Goal: Task Accomplishment & Management: Complete application form

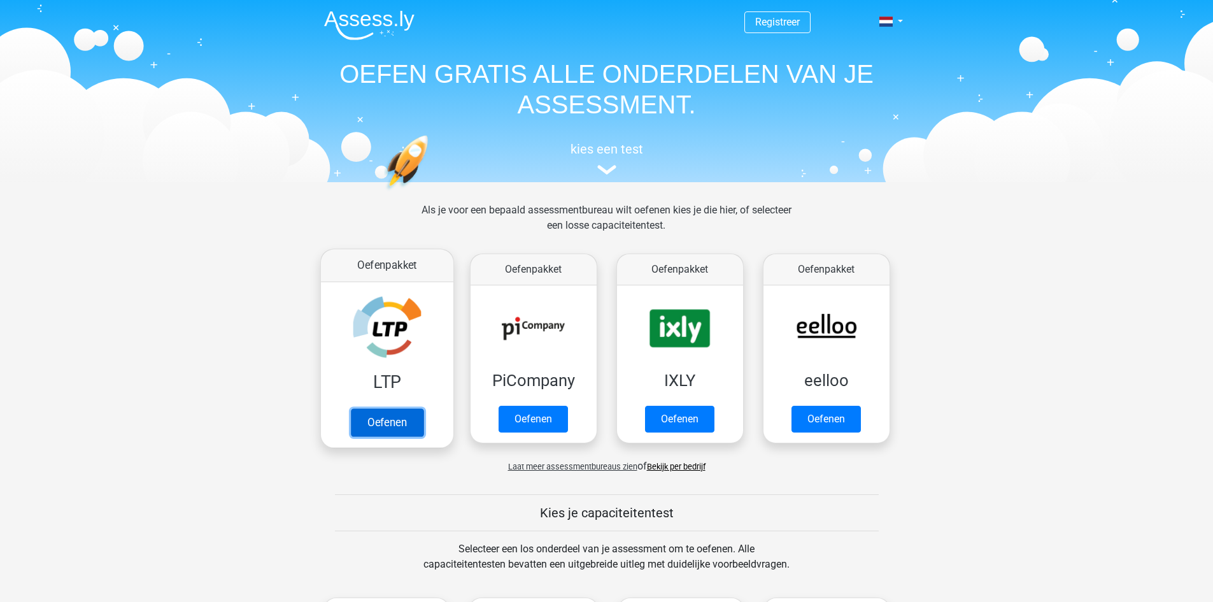
click at [417, 425] on link "Oefenen" at bounding box center [386, 422] width 73 height 28
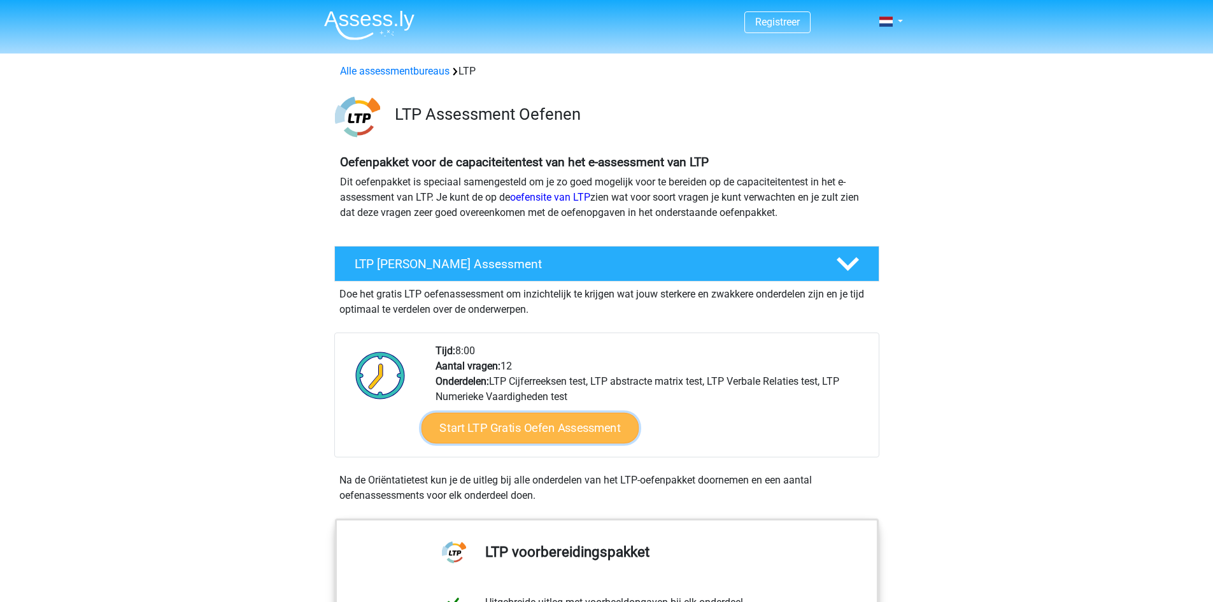
click at [593, 427] on link "Start LTP Gratis Oefen Assessment" at bounding box center [530, 428] width 218 height 31
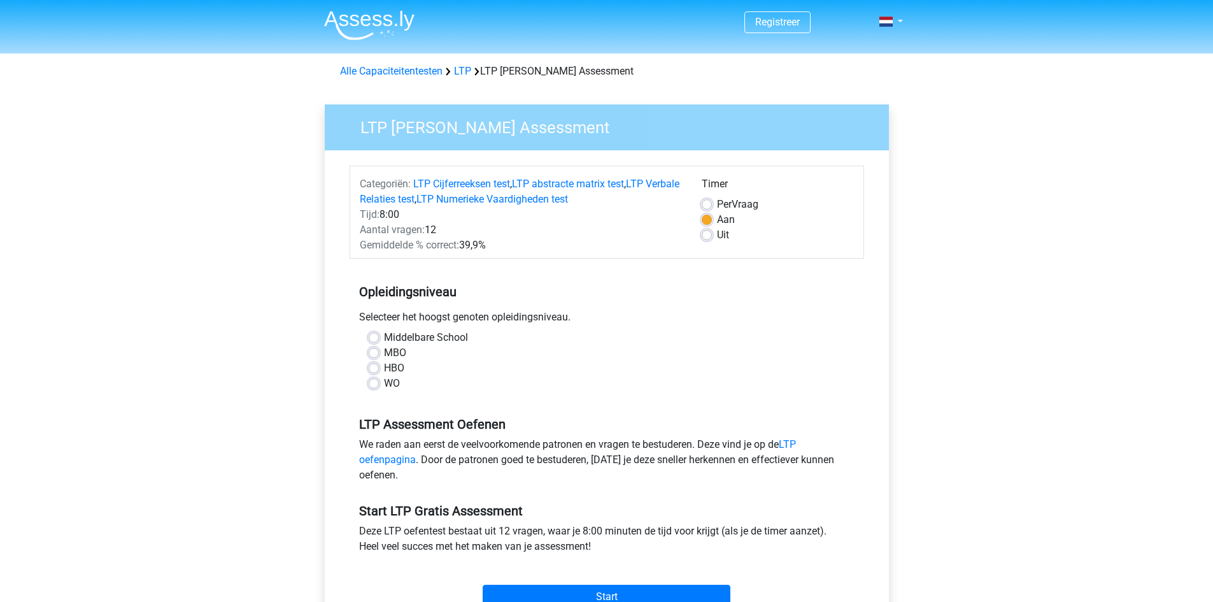
click at [384, 352] on label "MBO" at bounding box center [395, 352] width 22 height 15
click at [376, 352] on input "MBO" at bounding box center [374, 351] width 10 height 13
radio input "true"
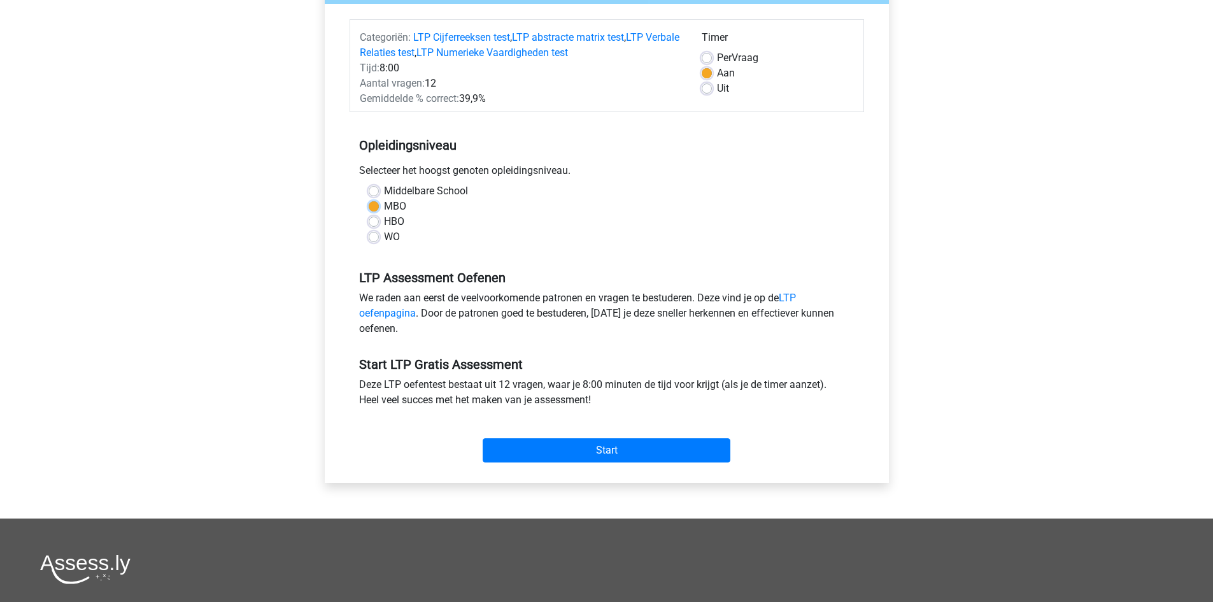
scroll to position [191, 0]
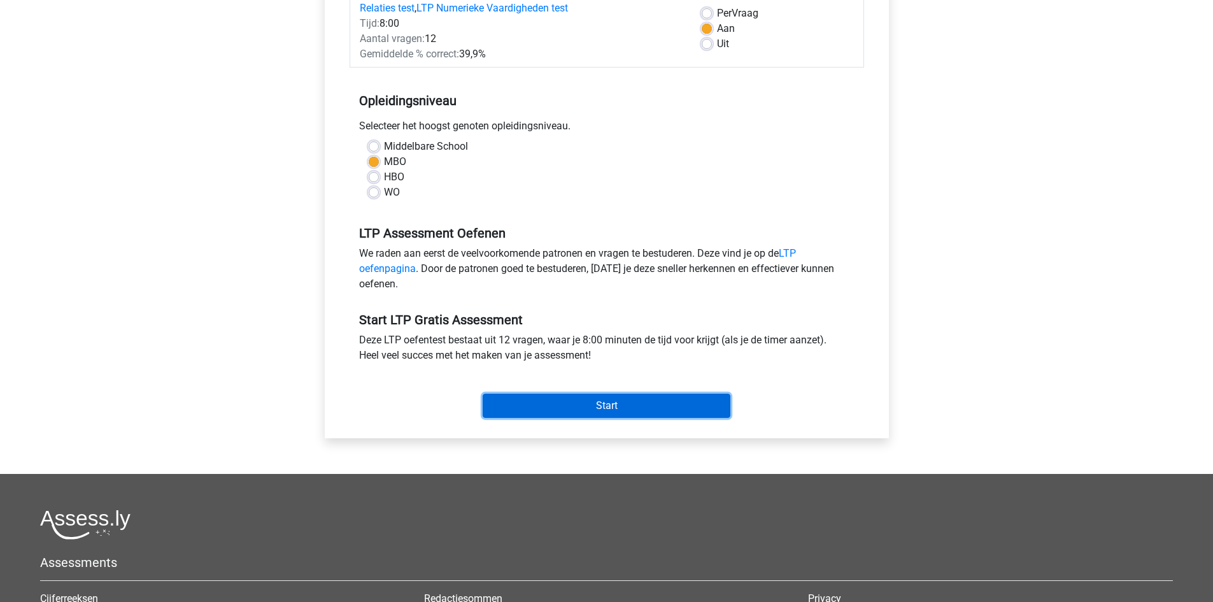
click at [613, 401] on input "Start" at bounding box center [607, 406] width 248 height 24
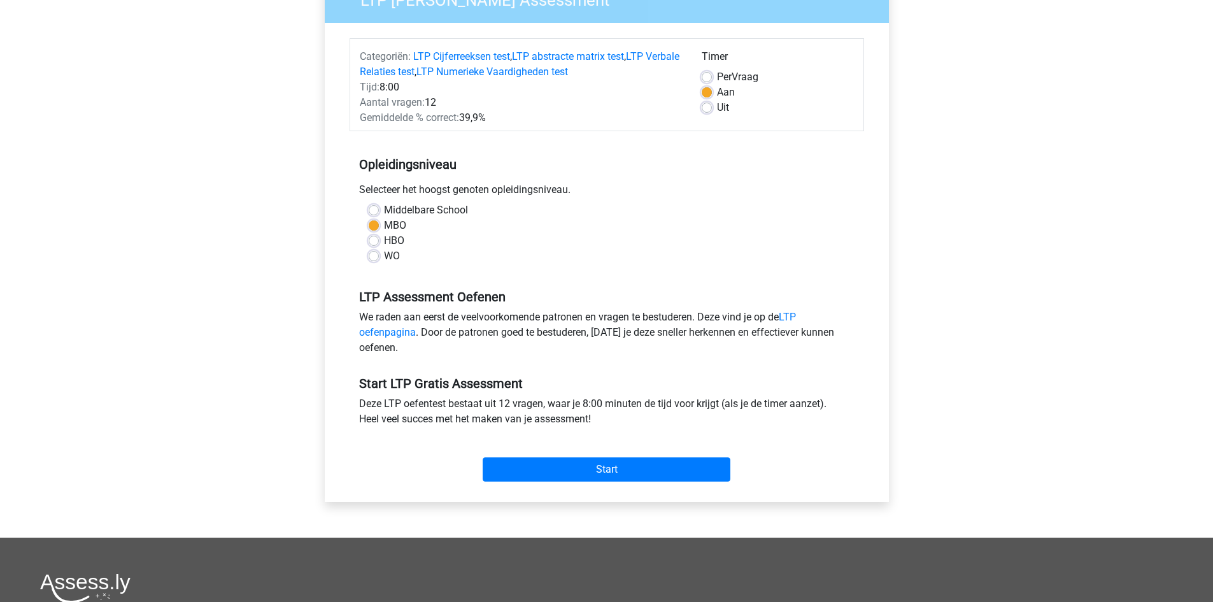
scroll to position [64, 0]
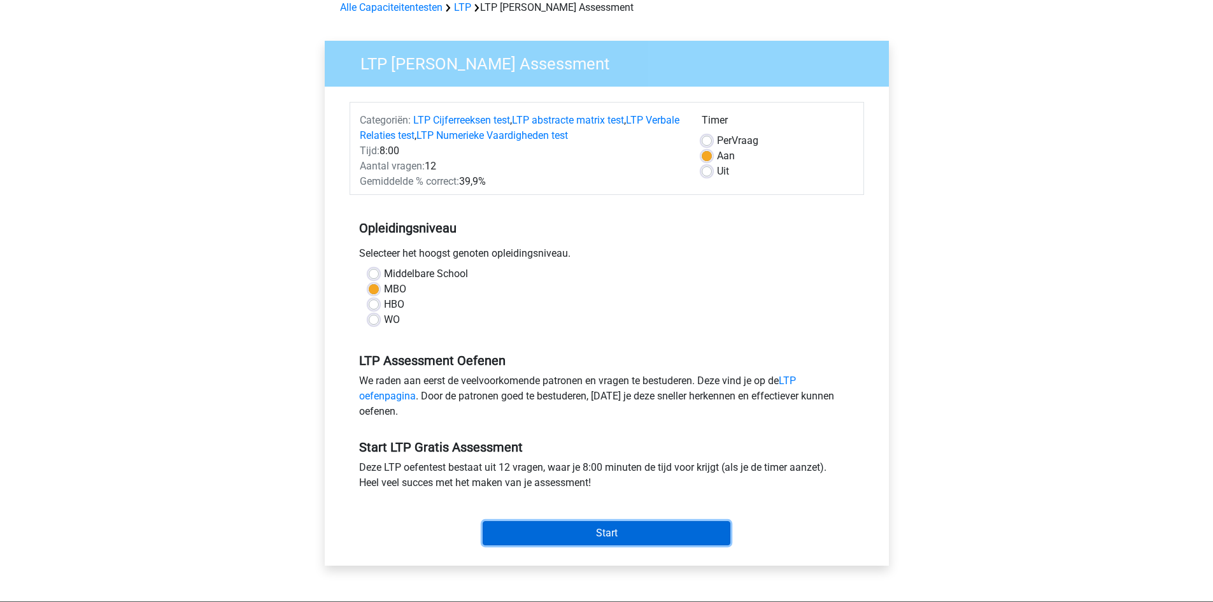
click at [578, 534] on input "Start" at bounding box center [607, 533] width 248 height 24
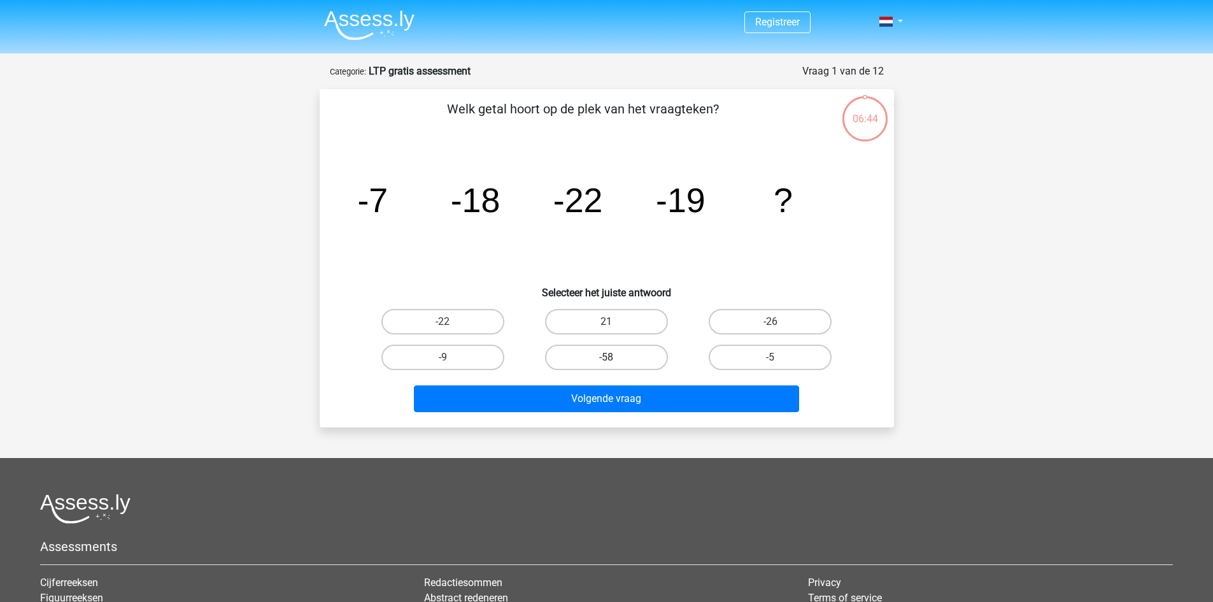
click at [620, 358] on label "-58" at bounding box center [606, 357] width 123 height 25
click at [615, 358] on input "-58" at bounding box center [610, 361] width 8 height 8
radio input "true"
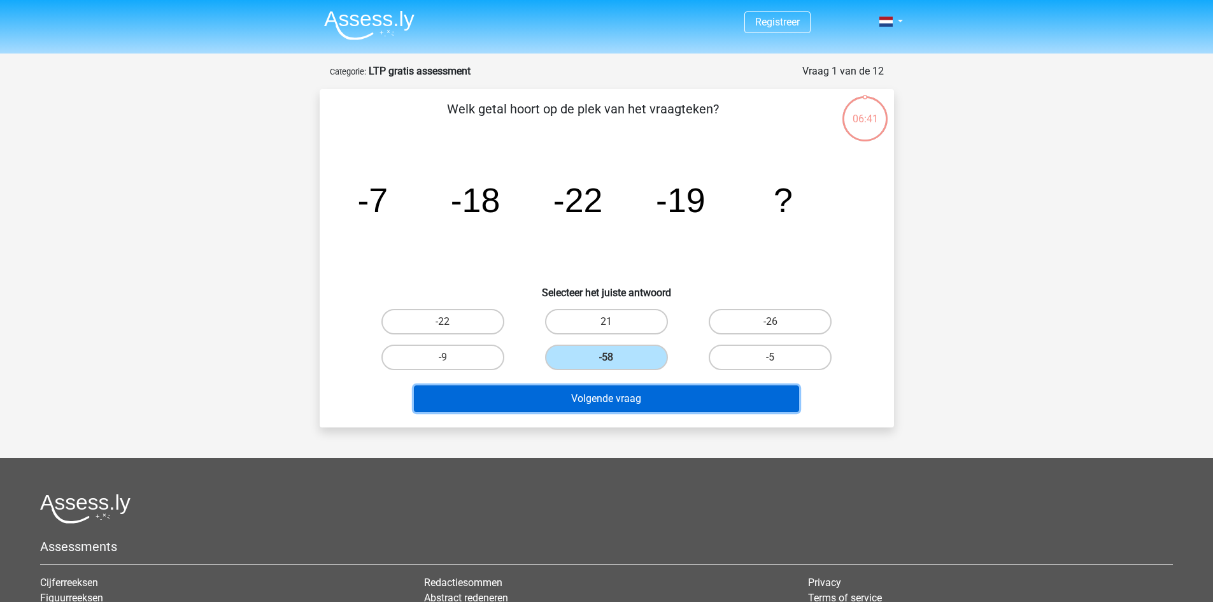
click at [622, 396] on button "Volgende vraag" at bounding box center [606, 398] width 385 height 27
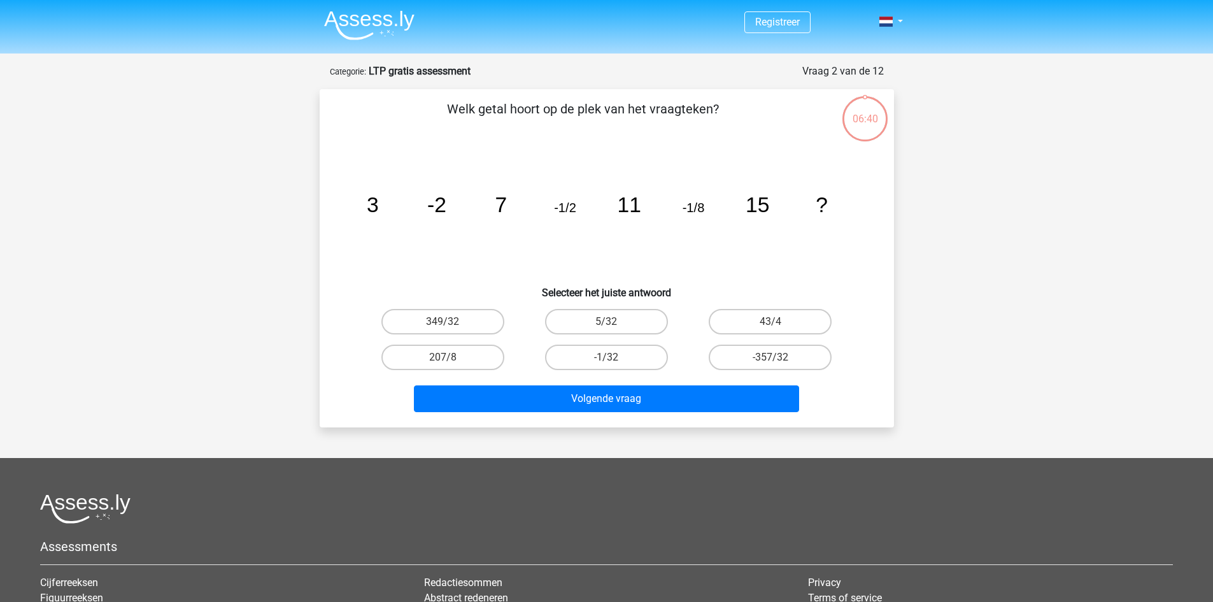
scroll to position [64, 0]
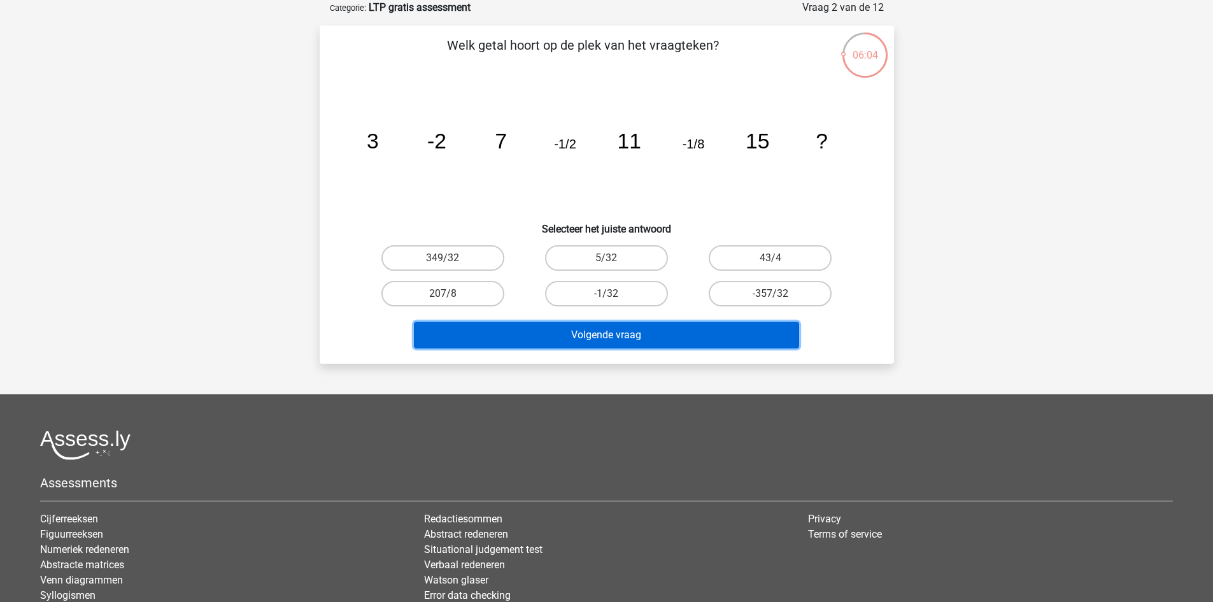
click at [637, 338] on button "Volgende vraag" at bounding box center [606, 335] width 385 height 27
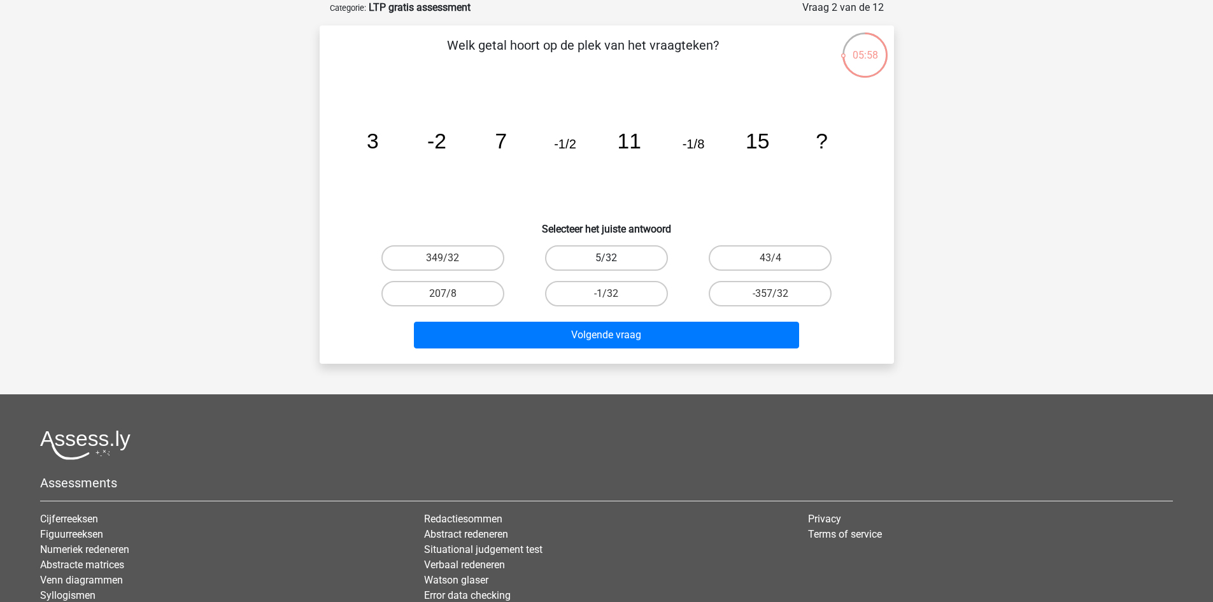
click at [603, 257] on label "5/32" at bounding box center [606, 257] width 123 height 25
click at [606, 258] on input "5/32" at bounding box center [610, 262] width 8 height 8
radio input "true"
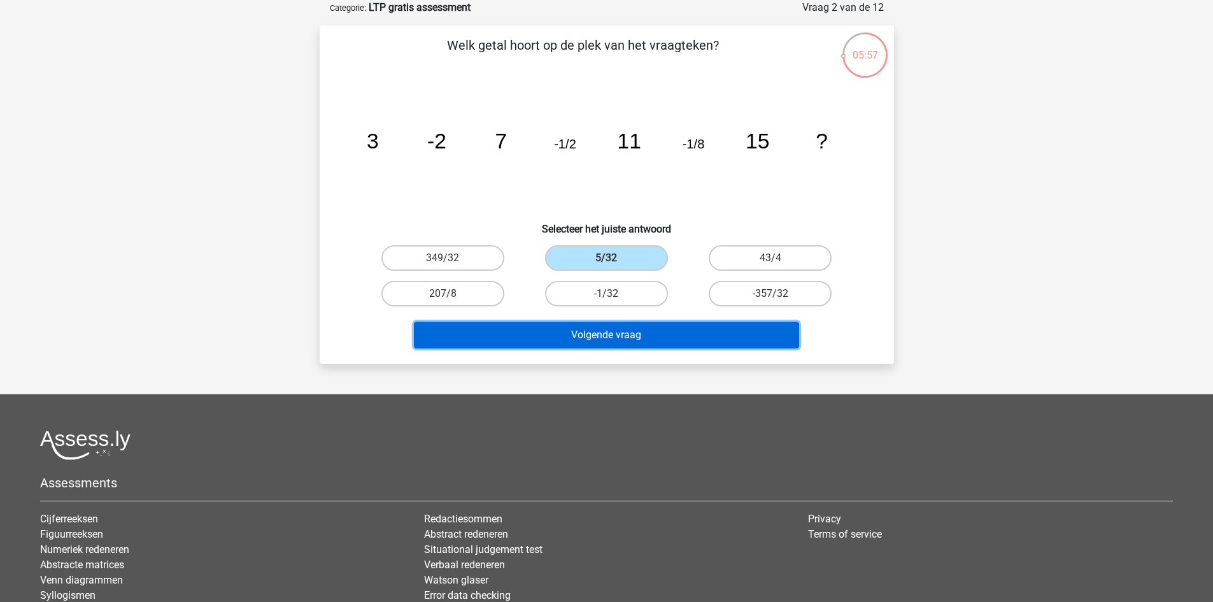
click at [657, 332] on button "Volgende vraag" at bounding box center [606, 335] width 385 height 27
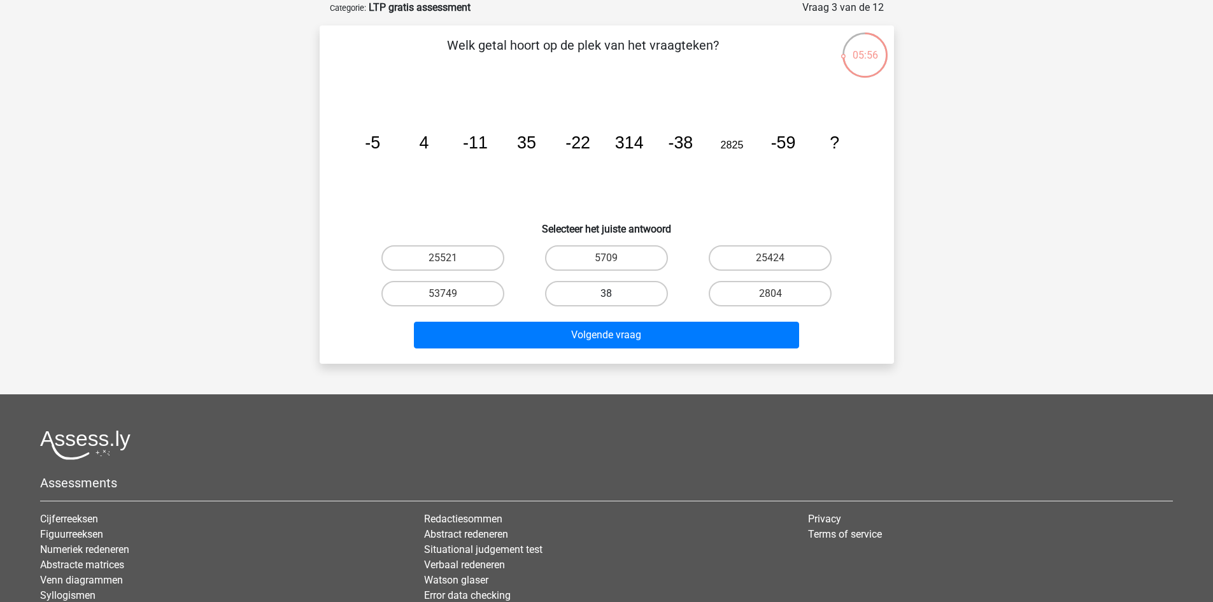
click at [641, 303] on label "38" at bounding box center [606, 293] width 123 height 25
click at [615, 302] on input "38" at bounding box center [610, 298] width 8 height 8
radio input "true"
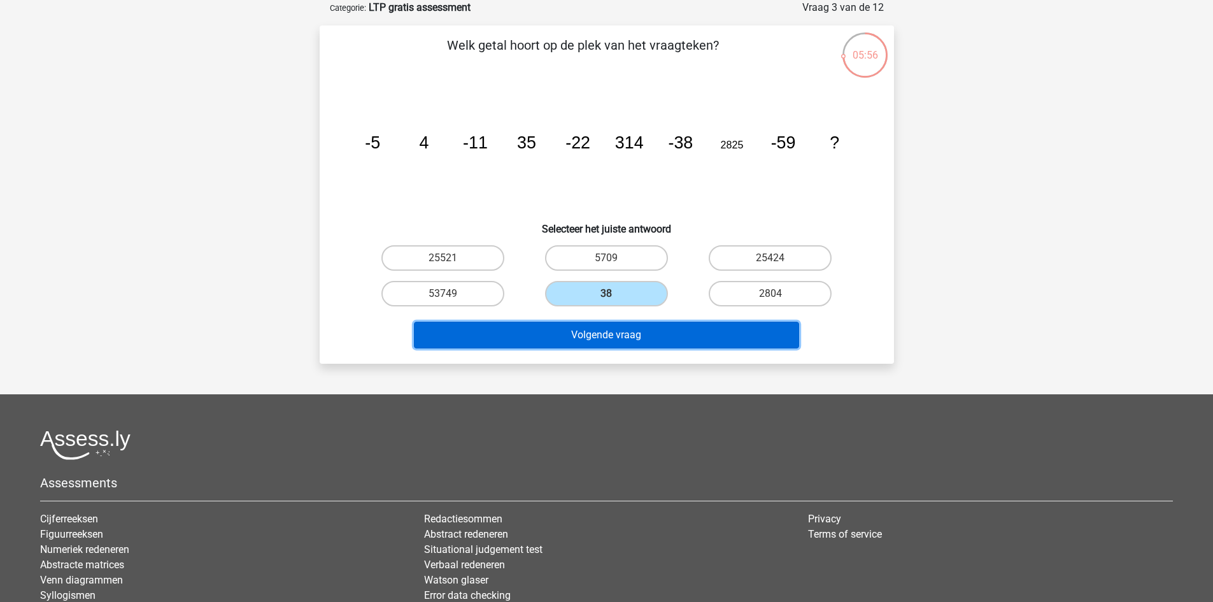
click at [640, 327] on button "Volgende vraag" at bounding box center [606, 335] width 385 height 27
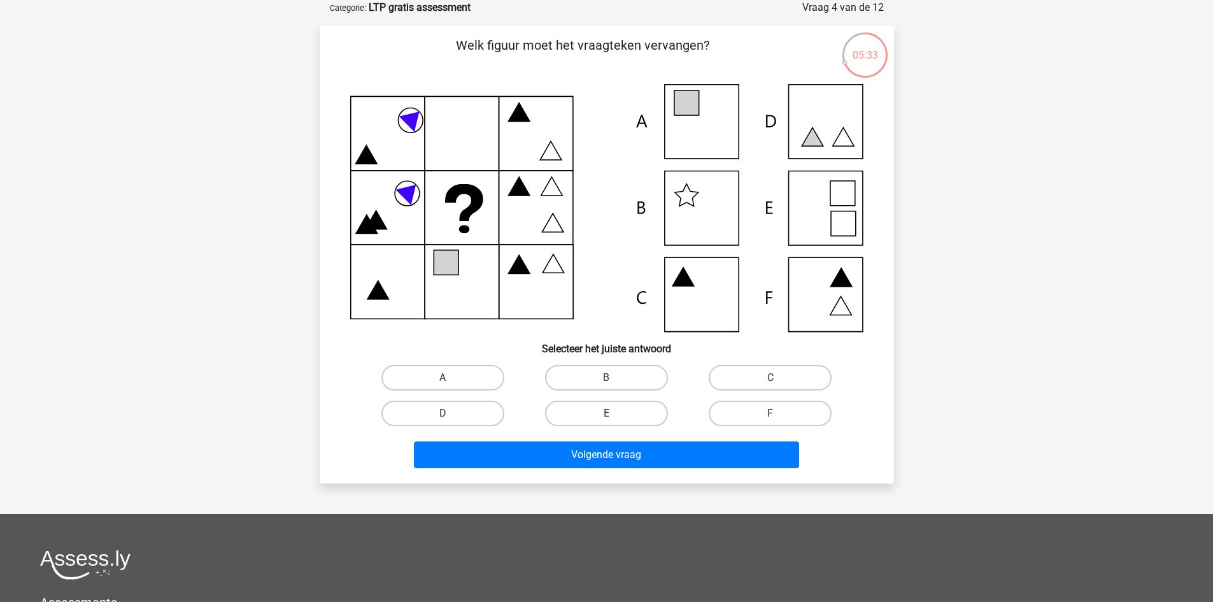
click at [837, 204] on icon at bounding box center [606, 208] width 513 height 248
click at [606, 414] on label "E" at bounding box center [606, 413] width 123 height 25
click at [606, 414] on input "E" at bounding box center [610, 417] width 8 height 8
radio input "true"
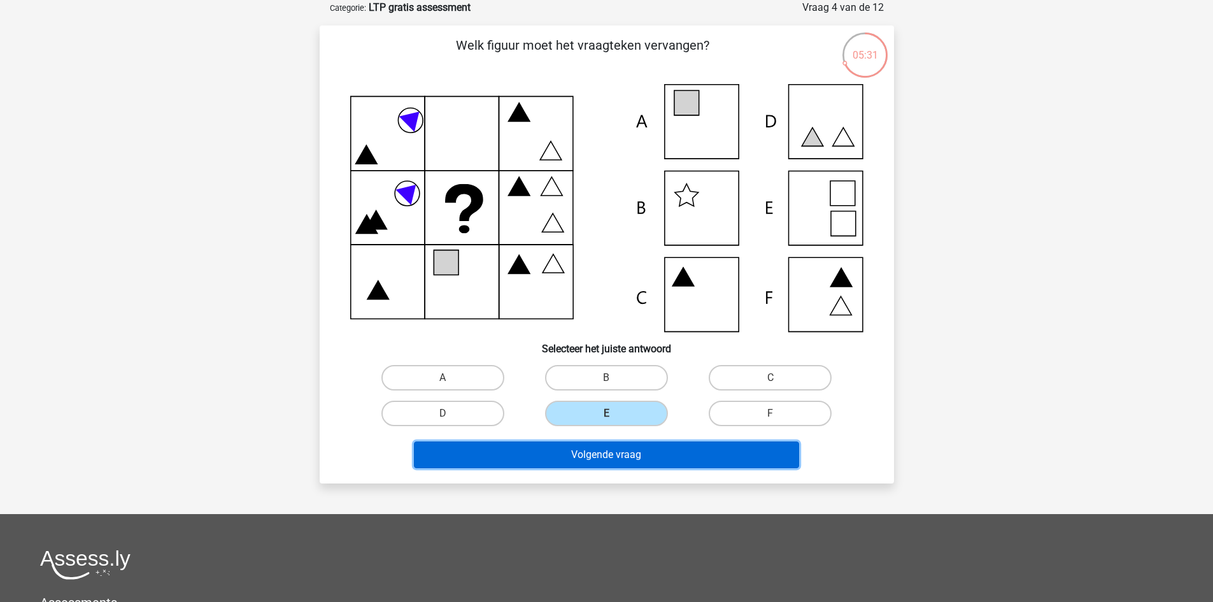
click at [603, 449] on button "Volgende vraag" at bounding box center [606, 454] width 385 height 27
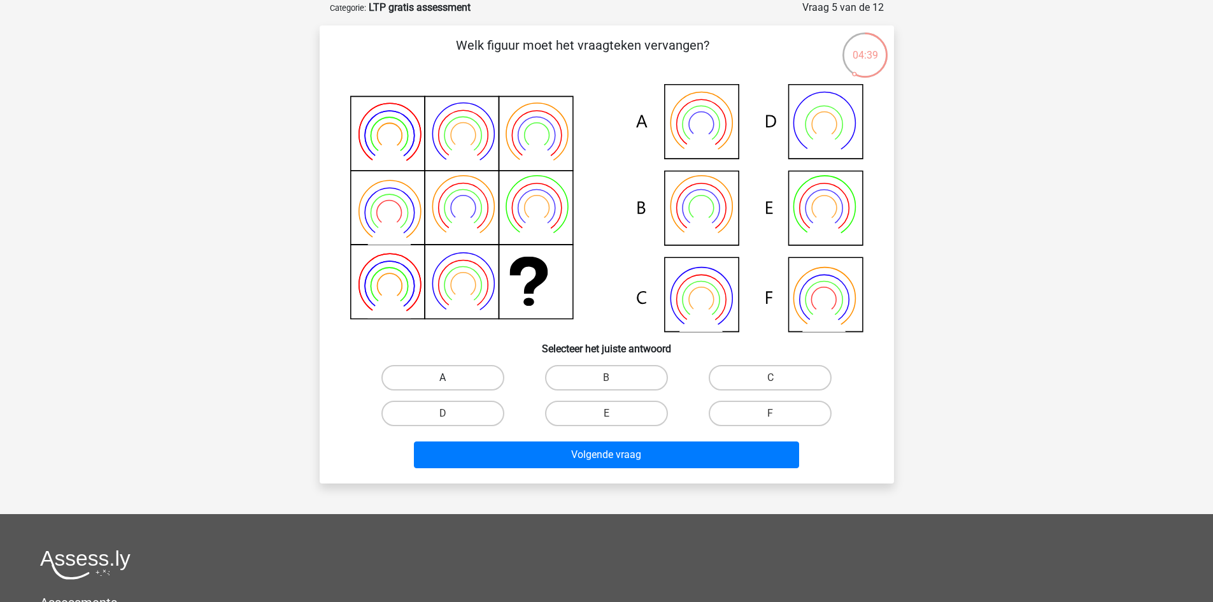
click at [464, 374] on label "A" at bounding box center [442, 377] width 123 height 25
click at [451, 378] on input "A" at bounding box center [447, 382] width 8 height 8
radio input "true"
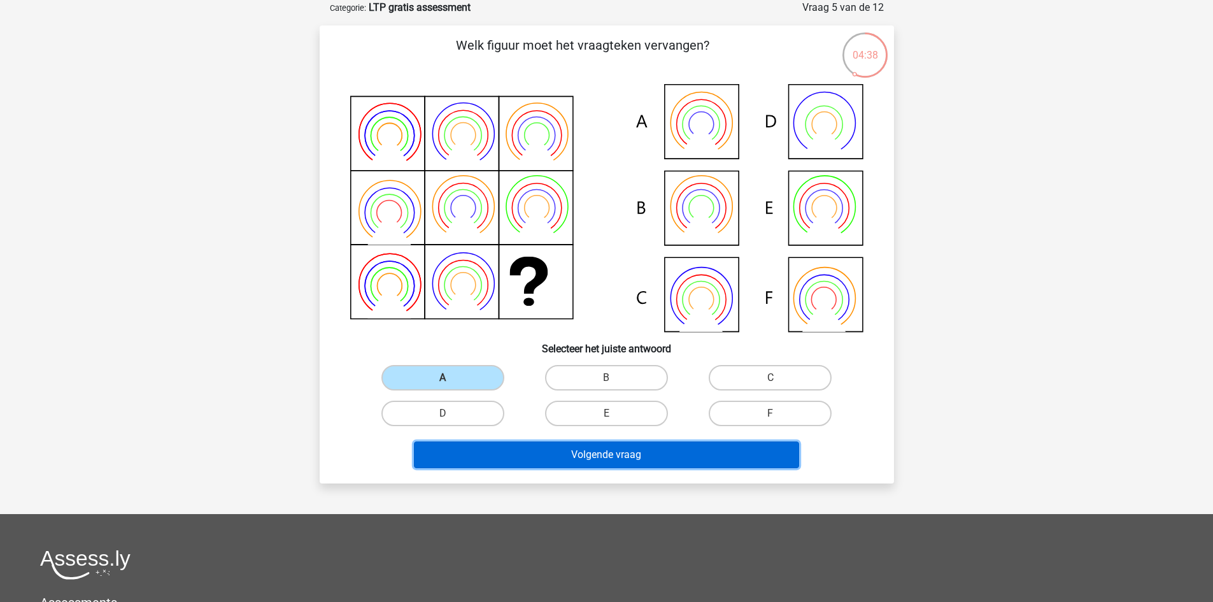
click at [560, 457] on button "Volgende vraag" at bounding box center [606, 454] width 385 height 27
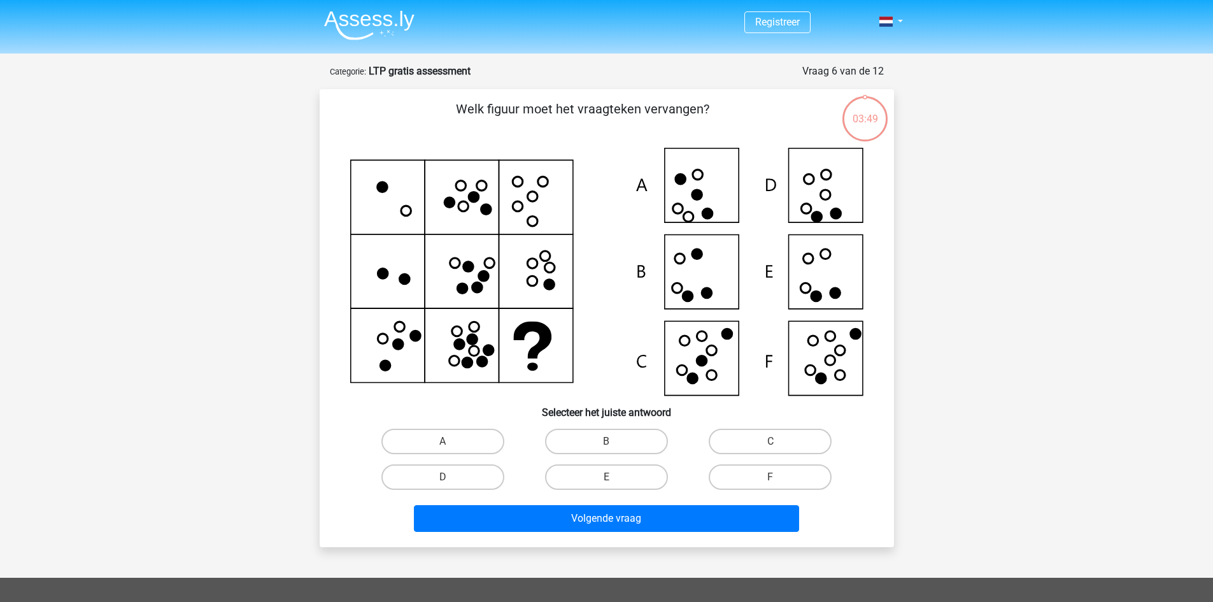
click at [829, 375] on icon at bounding box center [606, 272] width 513 height 248
click at [757, 479] on label "F" at bounding box center [770, 476] width 123 height 25
click at [771, 479] on input "F" at bounding box center [775, 481] width 8 height 8
radio input "true"
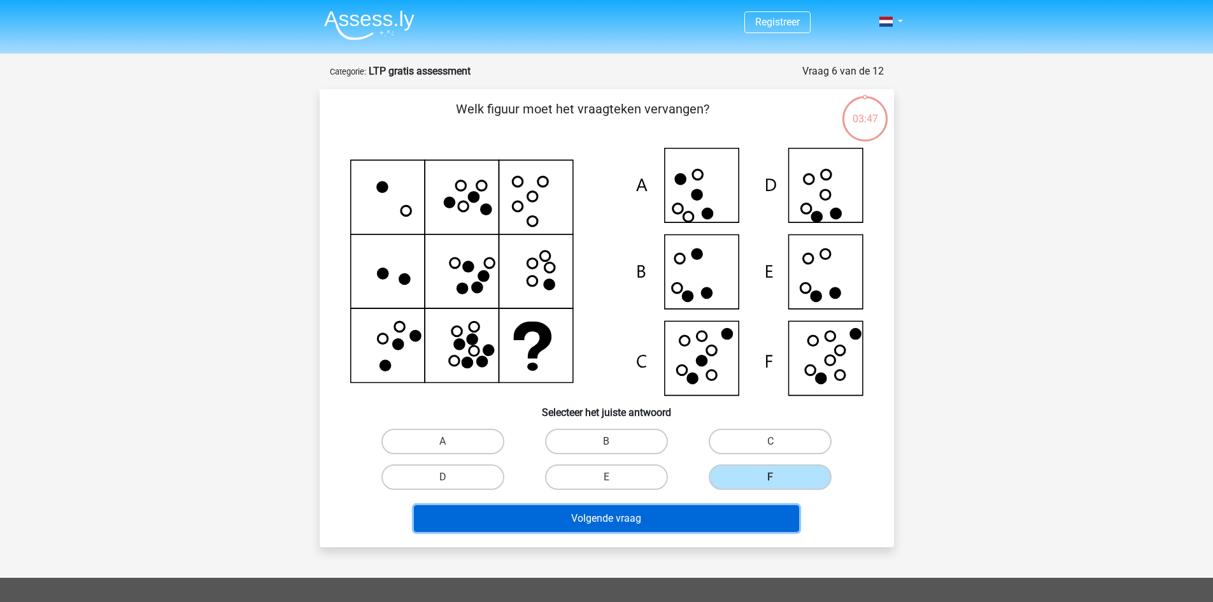
click at [631, 525] on button "Volgende vraag" at bounding box center [606, 518] width 385 height 27
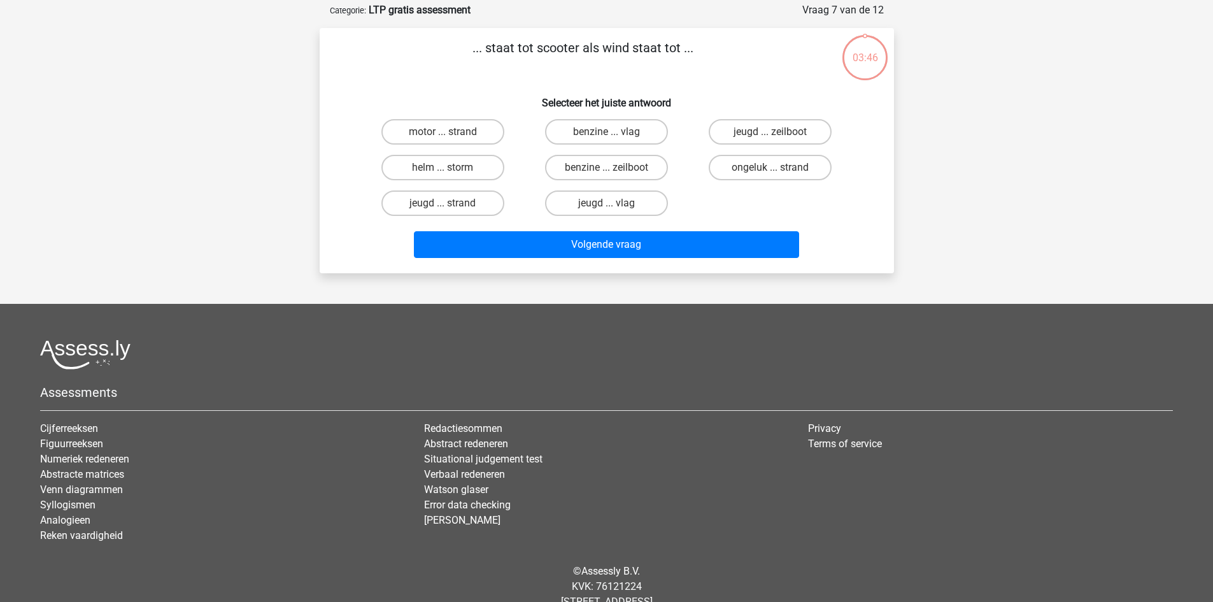
scroll to position [64, 0]
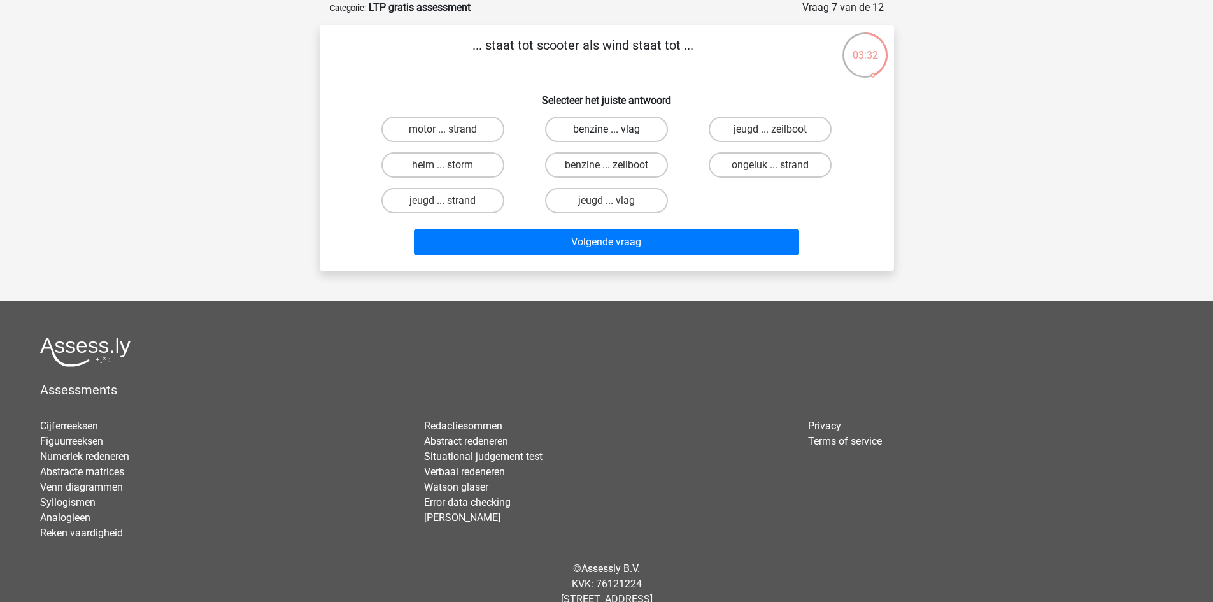
click at [640, 128] on label "benzine ... vlag" at bounding box center [606, 129] width 123 height 25
click at [615, 129] on input "benzine ... vlag" at bounding box center [610, 133] width 8 height 8
radio input "true"
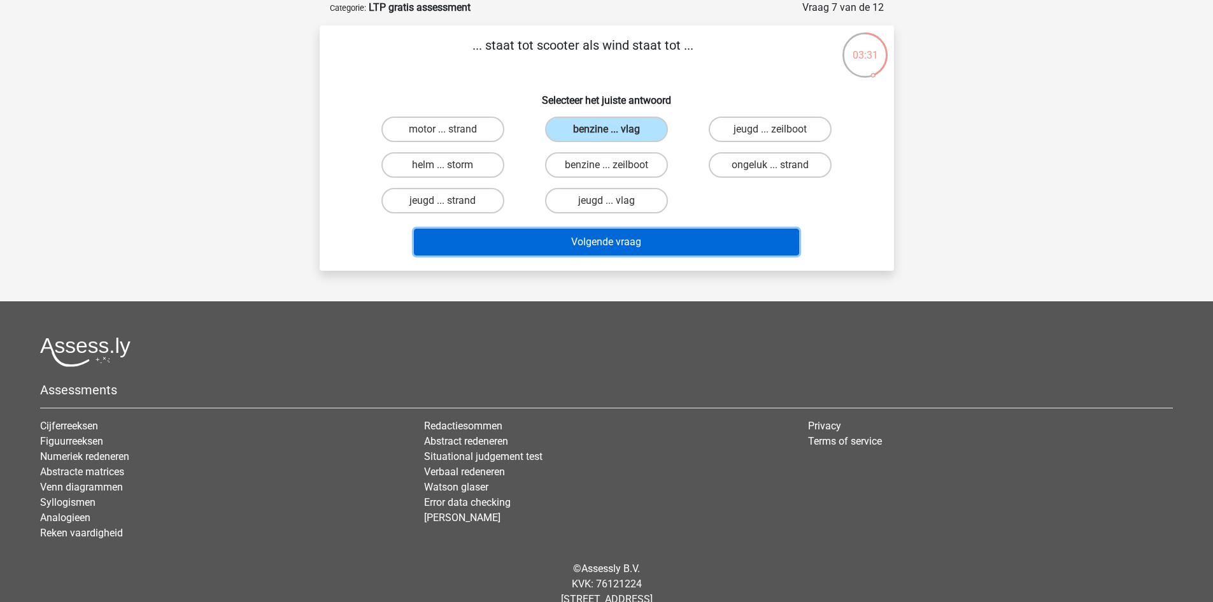
click at [658, 242] on button "Volgende vraag" at bounding box center [606, 242] width 385 height 27
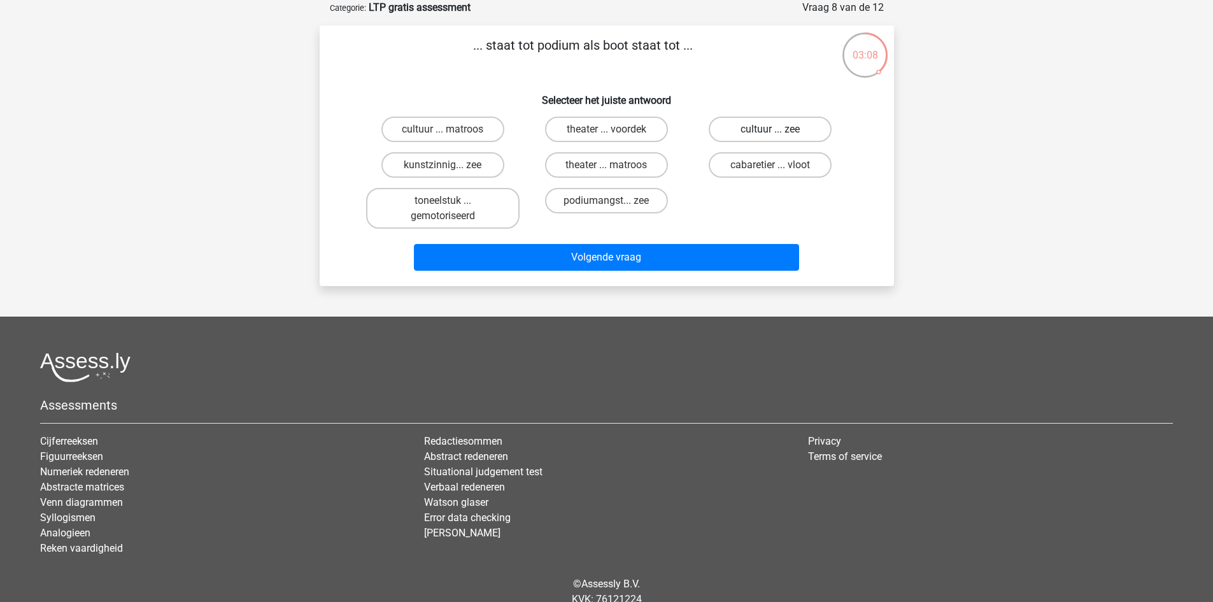
click at [773, 127] on label "cultuur ... zee" at bounding box center [770, 129] width 123 height 25
click at [773, 129] on input "cultuur ... zee" at bounding box center [775, 133] width 8 height 8
radio input "true"
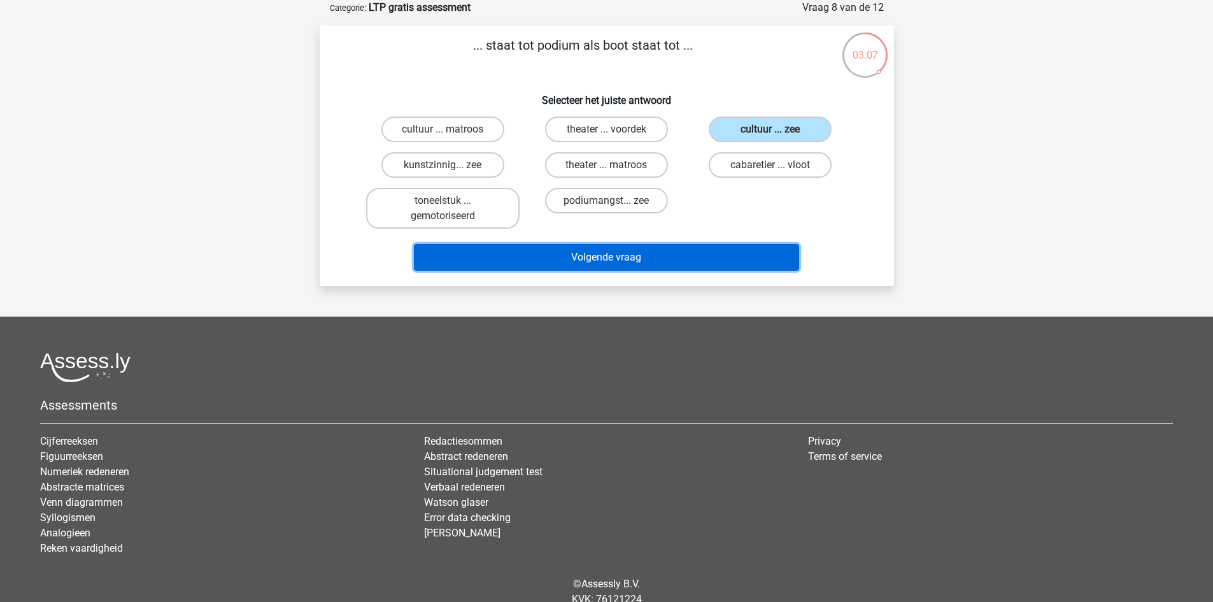
click at [642, 252] on button "Volgende vraag" at bounding box center [606, 257] width 385 height 27
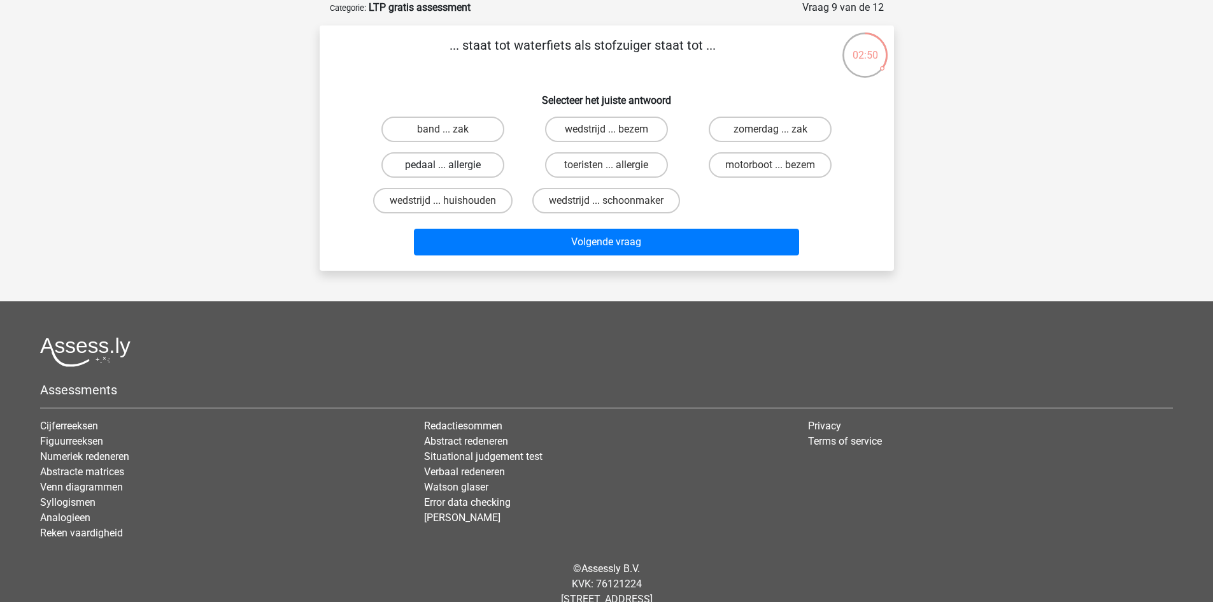
click at [473, 165] on label "pedaal ... allergie" at bounding box center [442, 164] width 123 height 25
click at [451, 165] on input "pedaal ... allergie" at bounding box center [447, 169] width 8 height 8
radio input "true"
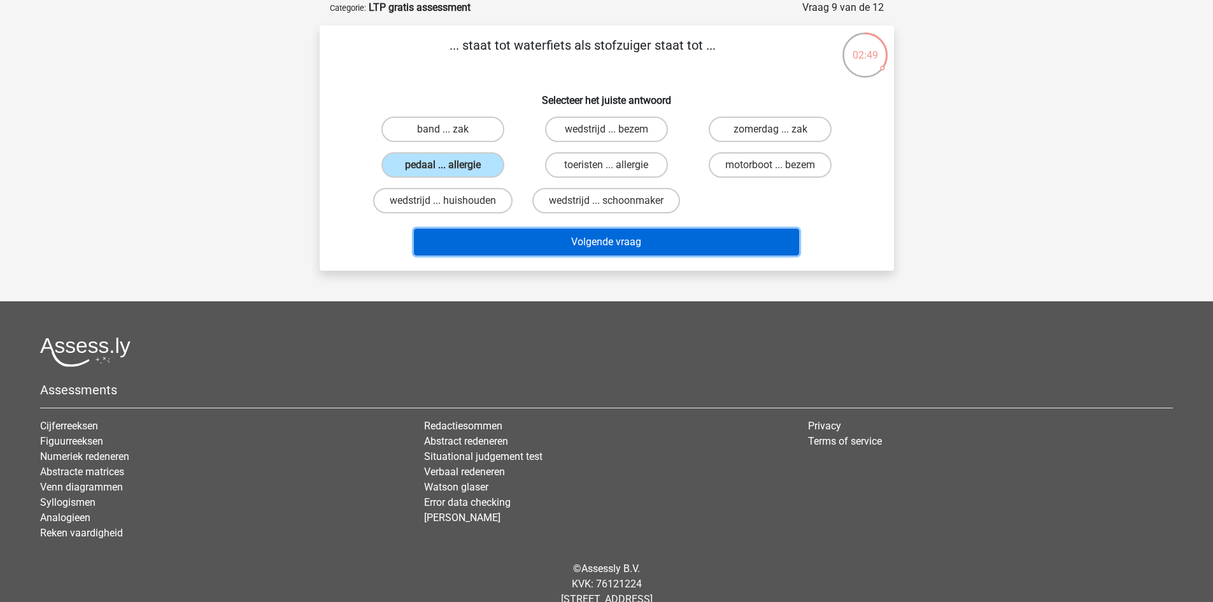
click at [625, 245] on button "Volgende vraag" at bounding box center [606, 242] width 385 height 27
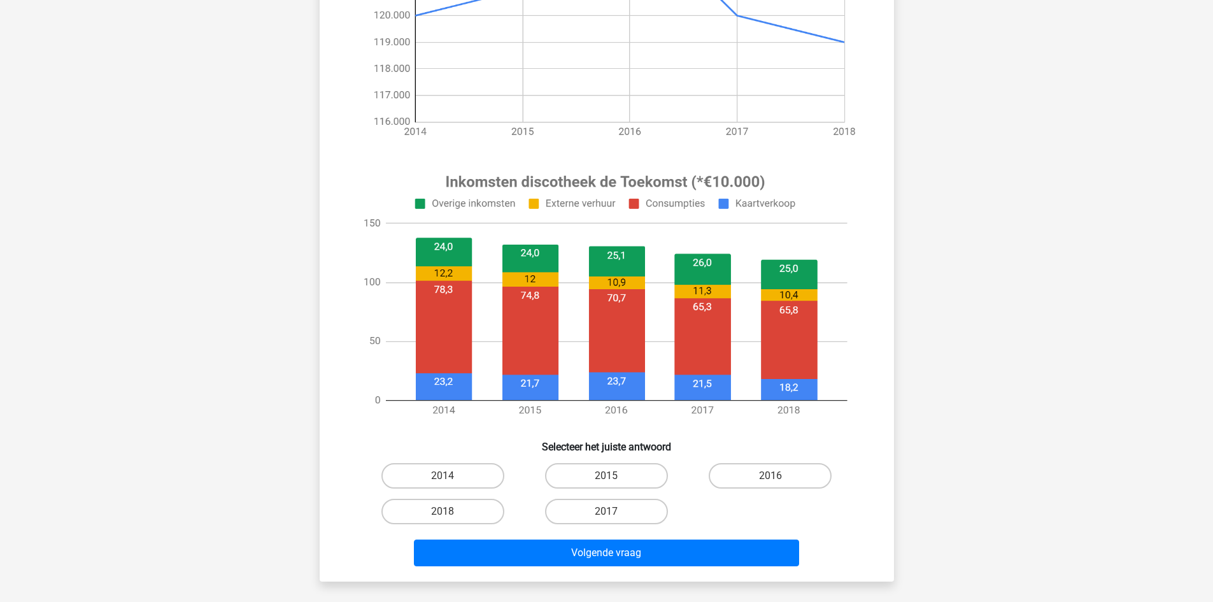
scroll to position [318, 0]
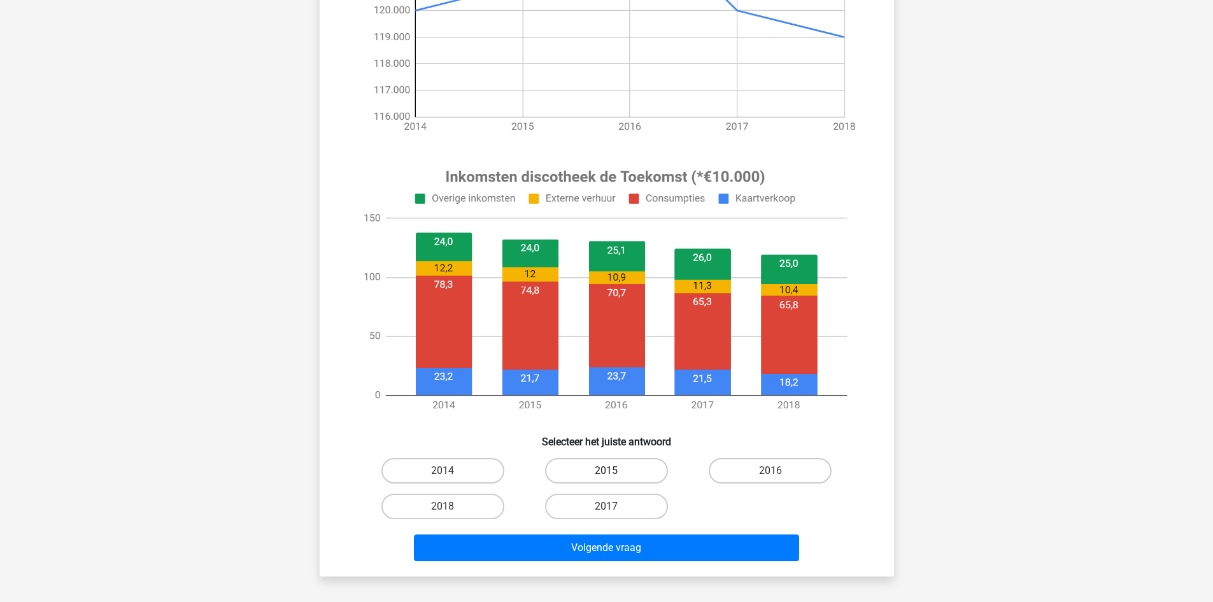
click at [585, 467] on label "2015" at bounding box center [606, 470] width 123 height 25
click at [606, 471] on input "2015" at bounding box center [610, 475] width 8 height 8
radio input "true"
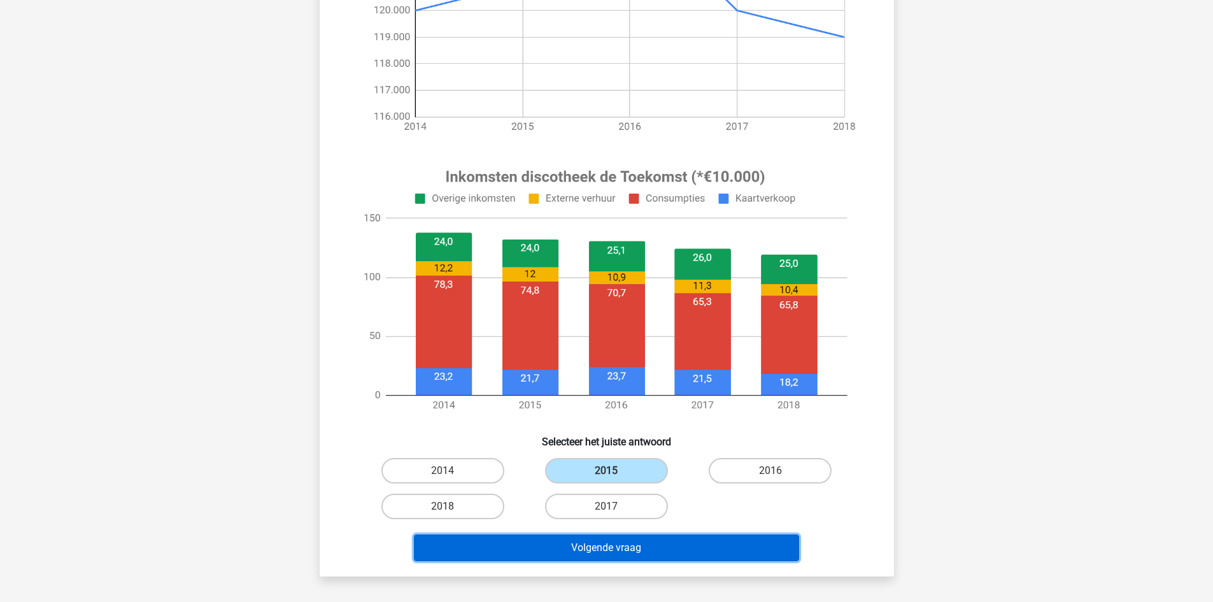
click at [601, 550] on button "Volgende vraag" at bounding box center [606, 547] width 385 height 27
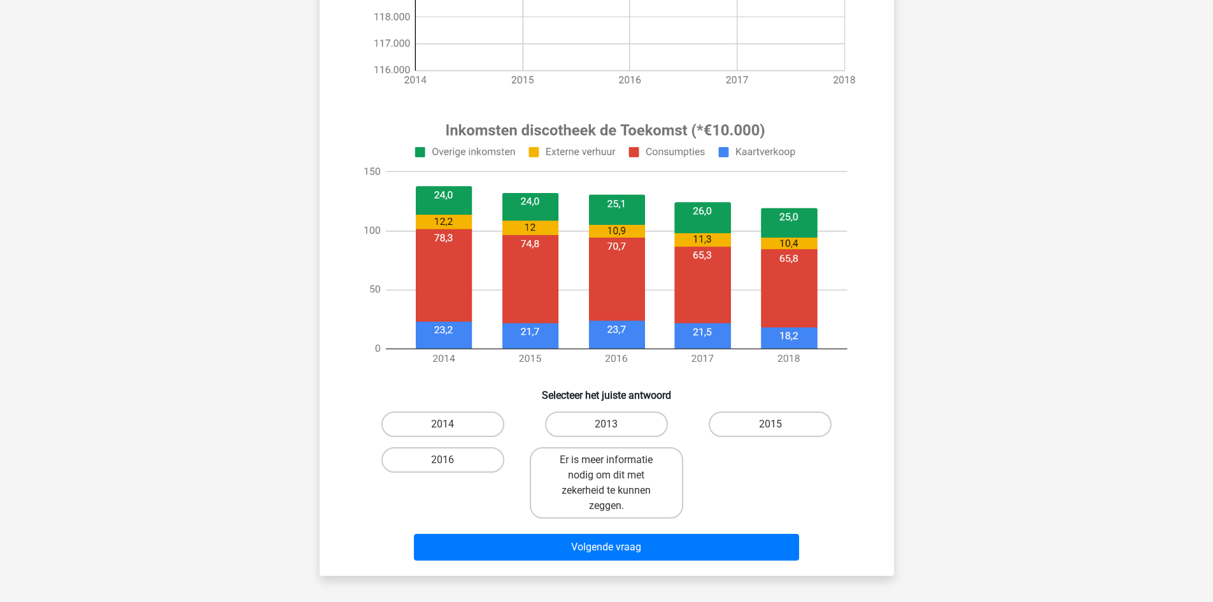
scroll to position [382, 0]
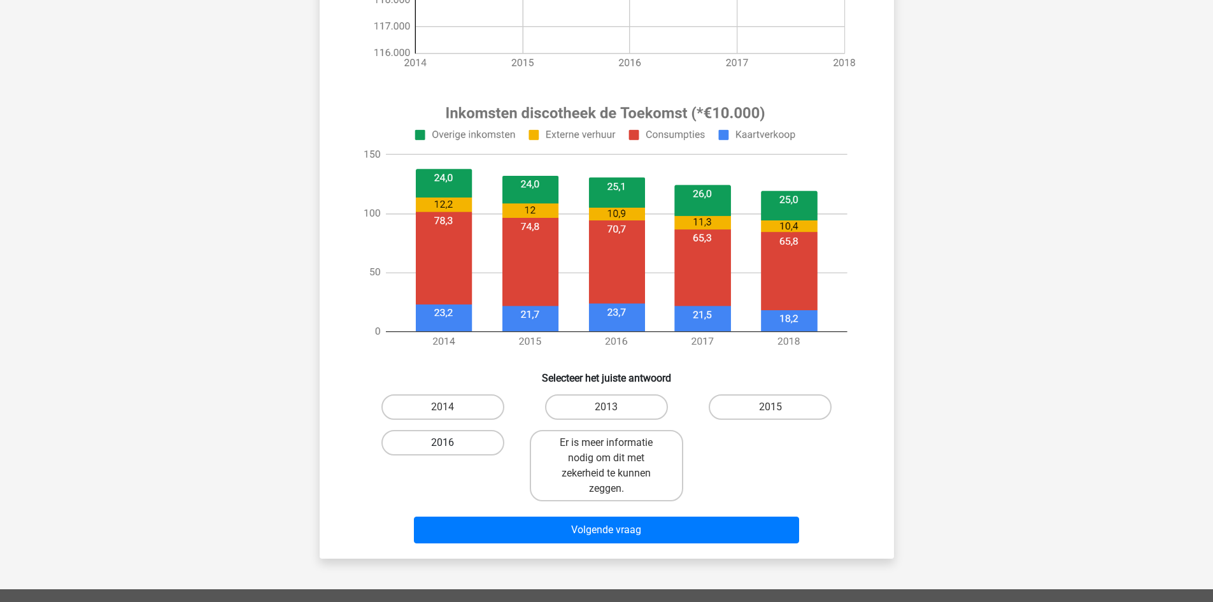
click at [469, 446] on label "2016" at bounding box center [442, 442] width 123 height 25
click at [451, 446] on input "2016" at bounding box center [447, 447] width 8 height 8
radio input "true"
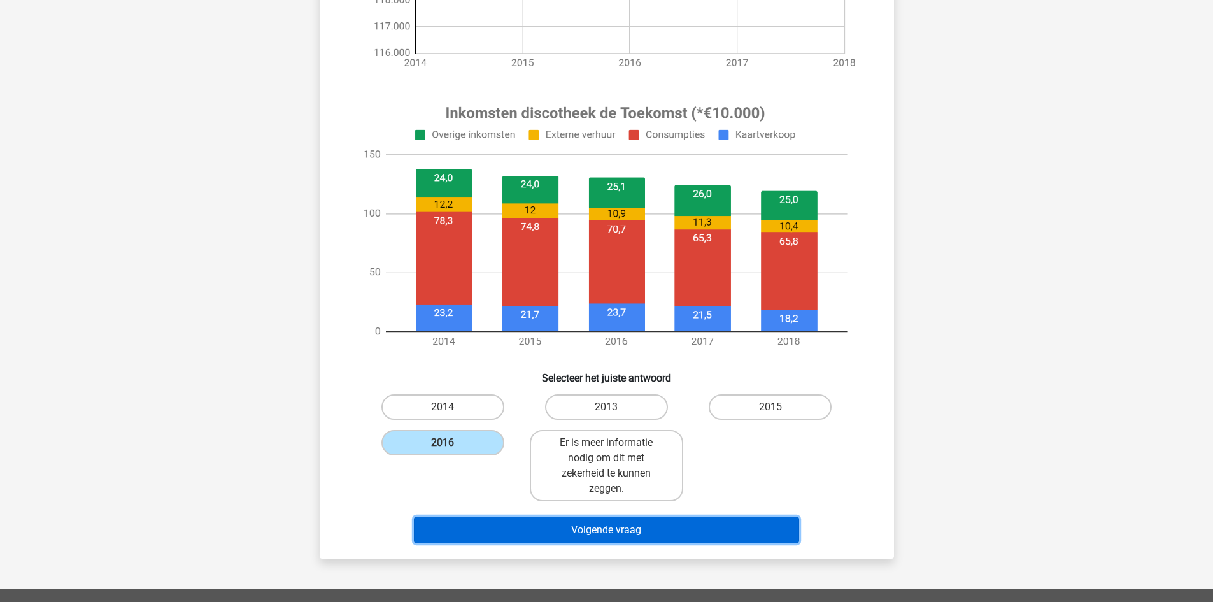
click at [587, 526] on button "Volgende vraag" at bounding box center [606, 530] width 385 height 27
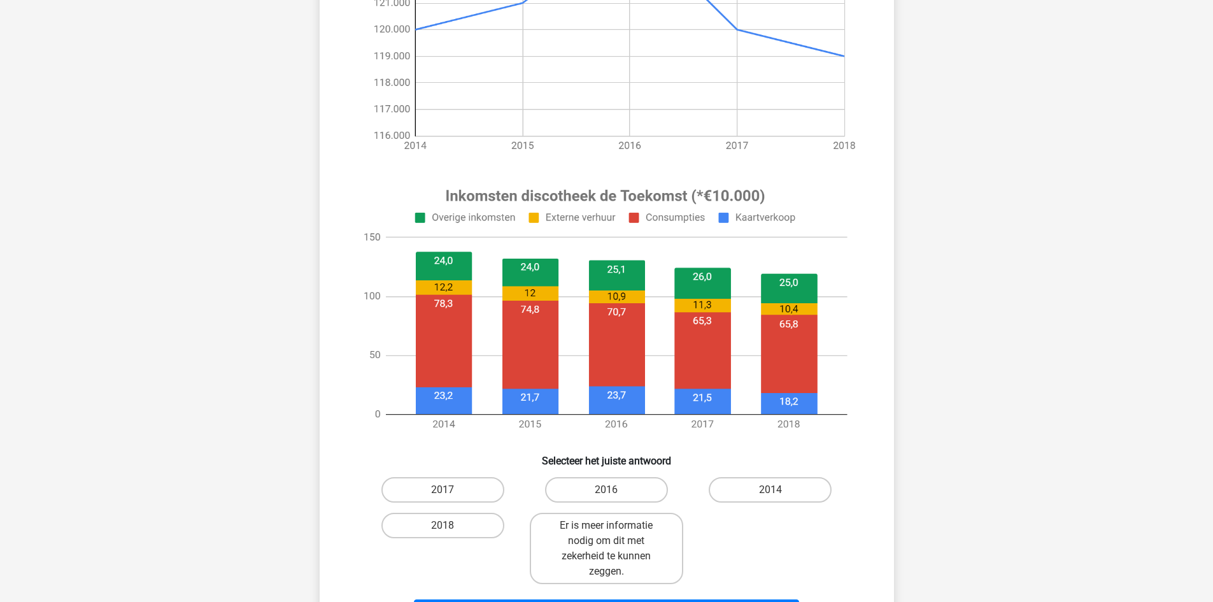
scroll to position [318, 0]
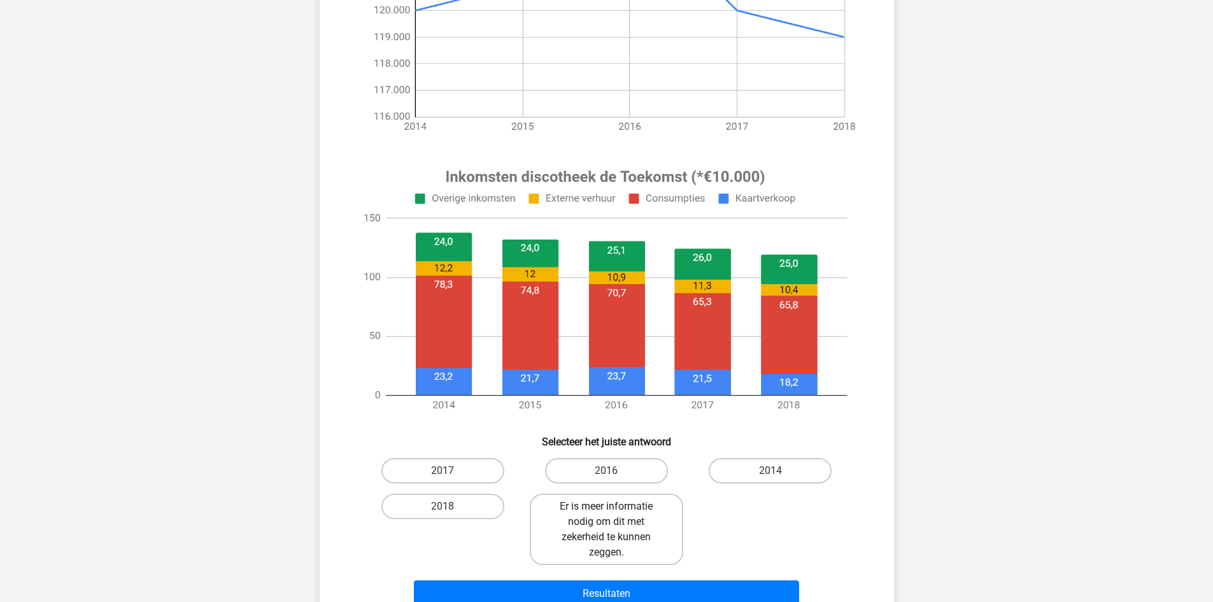
click at [577, 503] on label "Er is meer informatie nodig om dit met zekerheid te kunnen zeggen." at bounding box center [606, 529] width 153 height 71
click at [606, 506] on input "Er is meer informatie nodig om dit met zekerheid te kunnen zeggen." at bounding box center [610, 510] width 8 height 8
radio input "true"
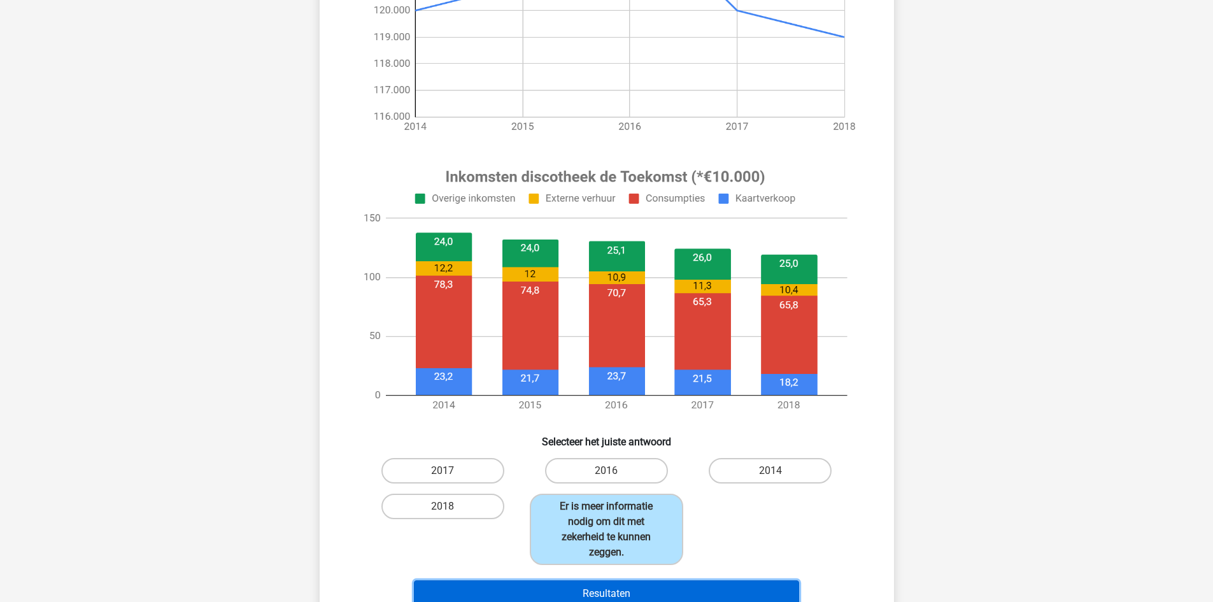
click at [602, 592] on button "Resultaten" at bounding box center [606, 593] width 385 height 27
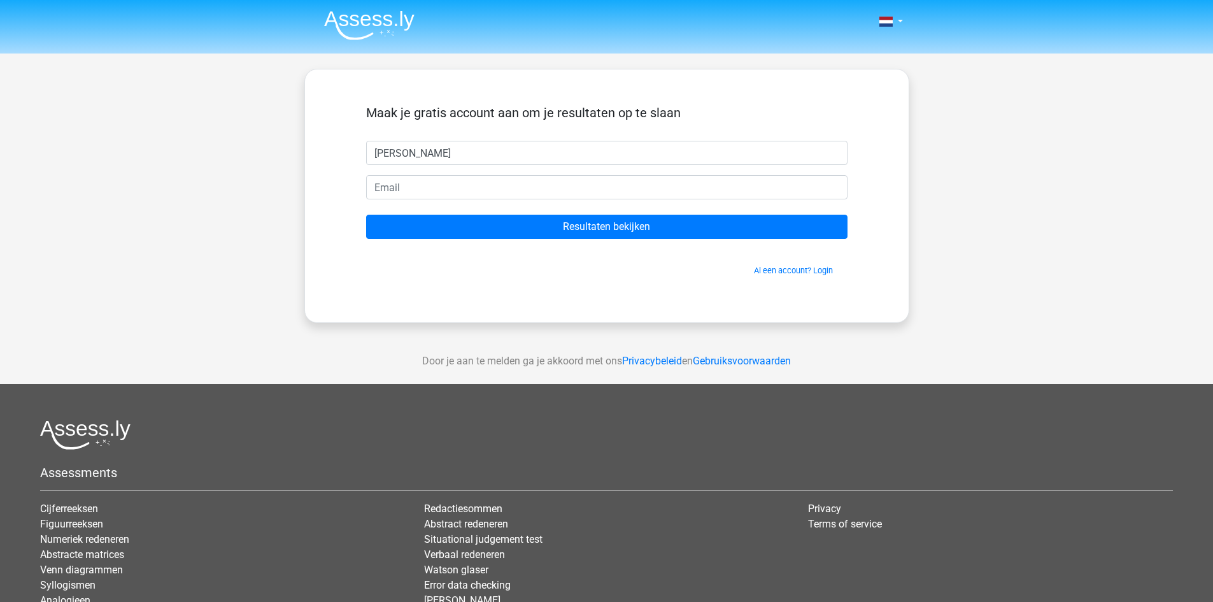
type input "[PERSON_NAME]"
click at [409, 179] on input "email" at bounding box center [606, 187] width 481 height 24
type input "[EMAIL_ADDRESS][DOMAIN_NAME]"
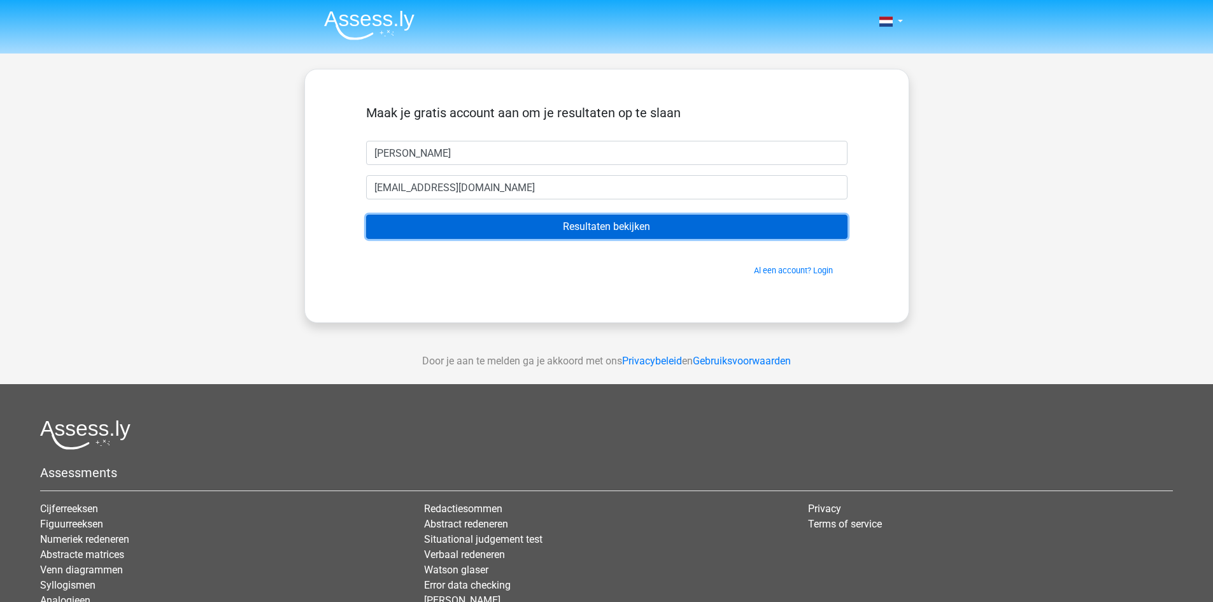
click at [569, 223] on input "Resultaten bekijken" at bounding box center [606, 227] width 481 height 24
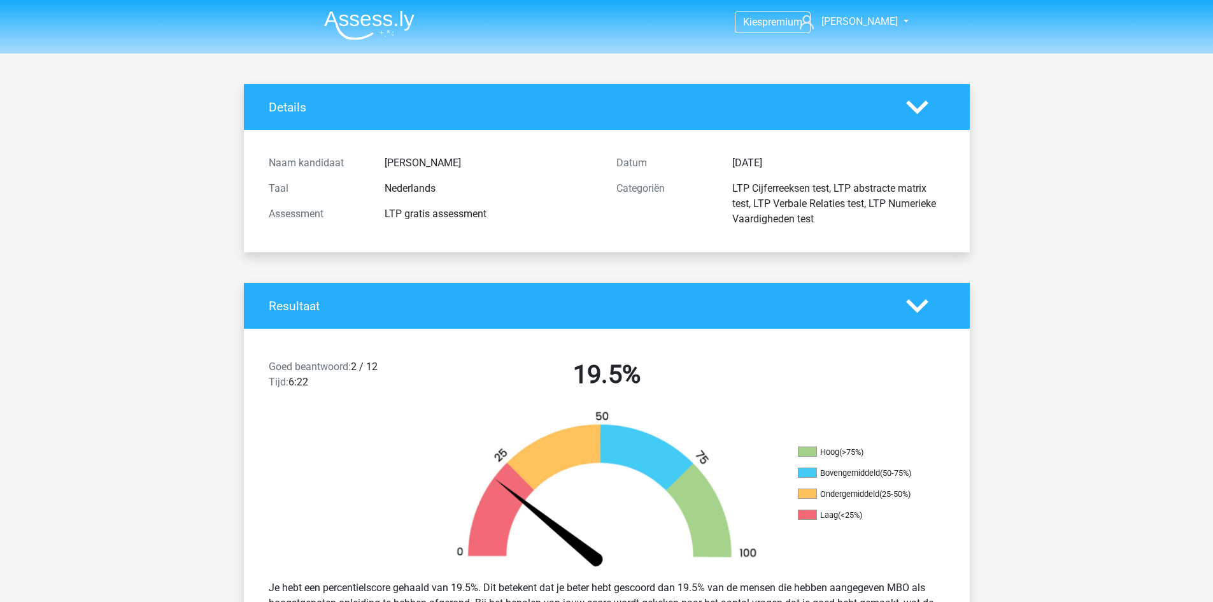
click at [918, 110] on polygon at bounding box center [917, 107] width 22 height 14
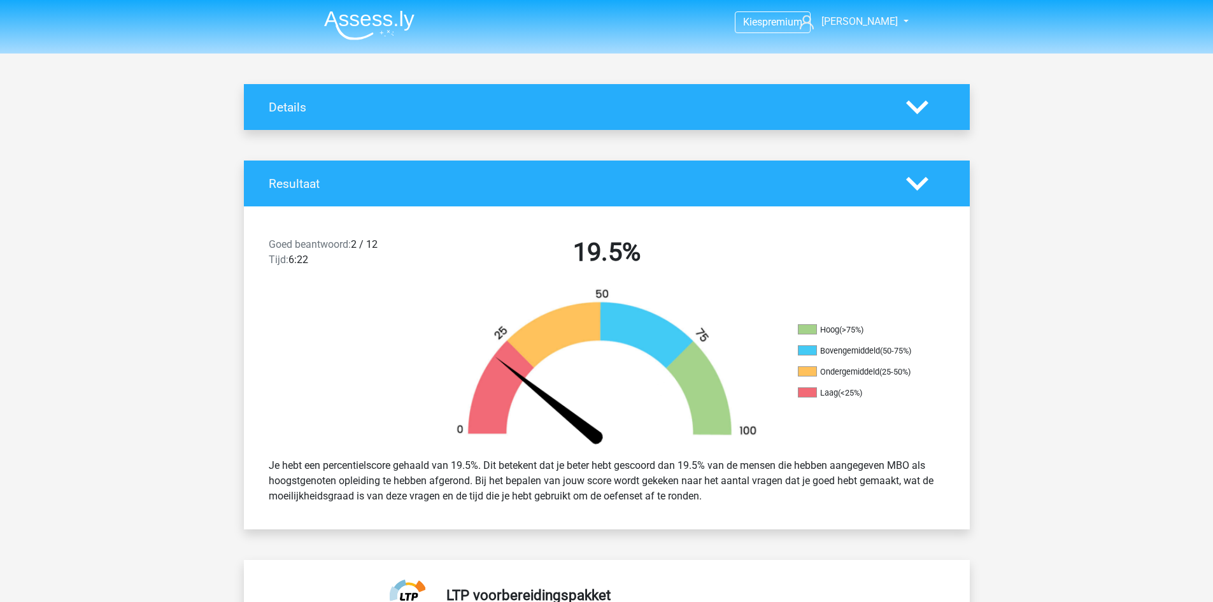
click at [924, 103] on polygon at bounding box center [917, 107] width 22 height 14
